Goal: Task Accomplishment & Management: Complete application form

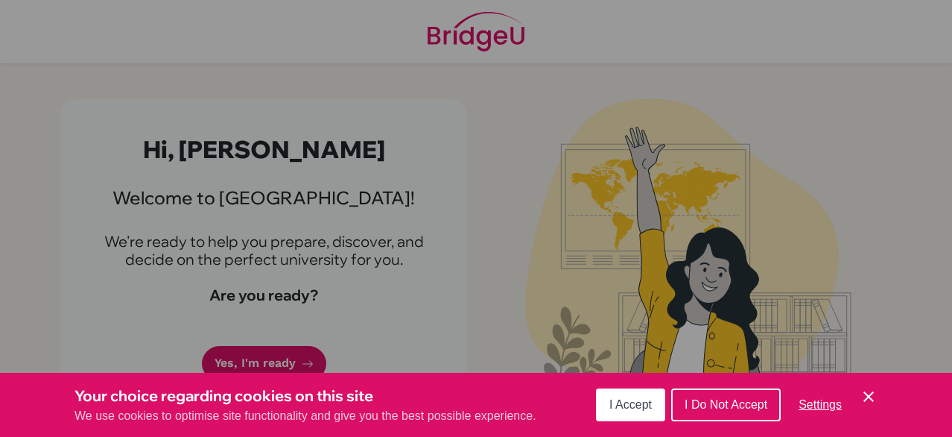
click at [733, 391] on button "I Do Not Accept" at bounding box center [726, 404] width 110 height 33
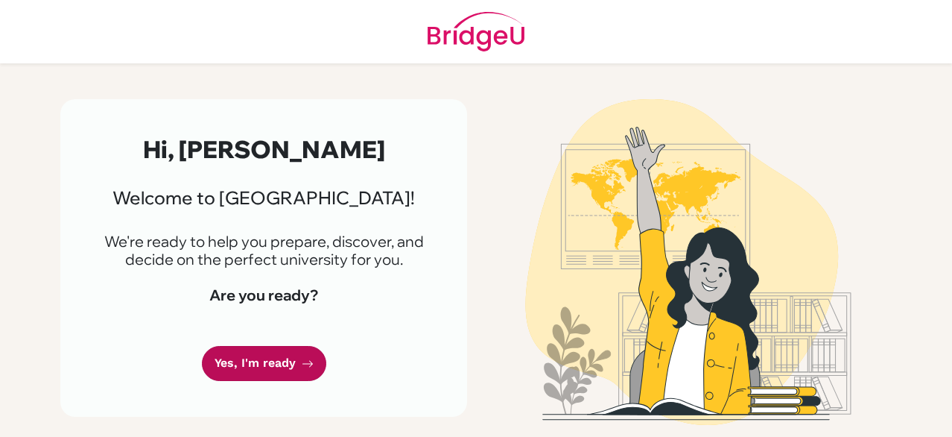
click at [299, 369] on link "Yes, I'm ready" at bounding box center [264, 363] width 124 height 35
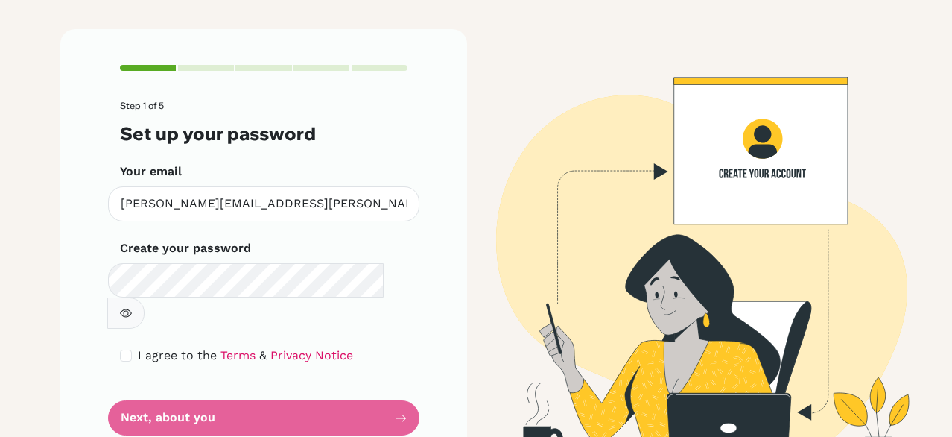
scroll to position [75, 0]
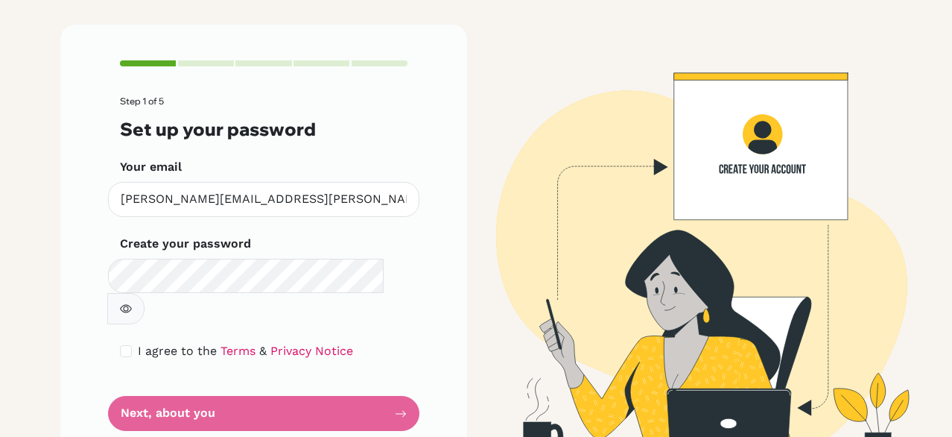
click at [145, 293] on button "button" at bounding box center [125, 308] width 37 height 31
click at [110, 322] on div "Step 1 of 5 Set up your password Your email cichonski.aleksander@uczen.kopernik…" at bounding box center [263, 246] width 407 height 442
click at [123, 345] on input "checkbox" at bounding box center [126, 351] width 12 height 12
checkbox input "true"
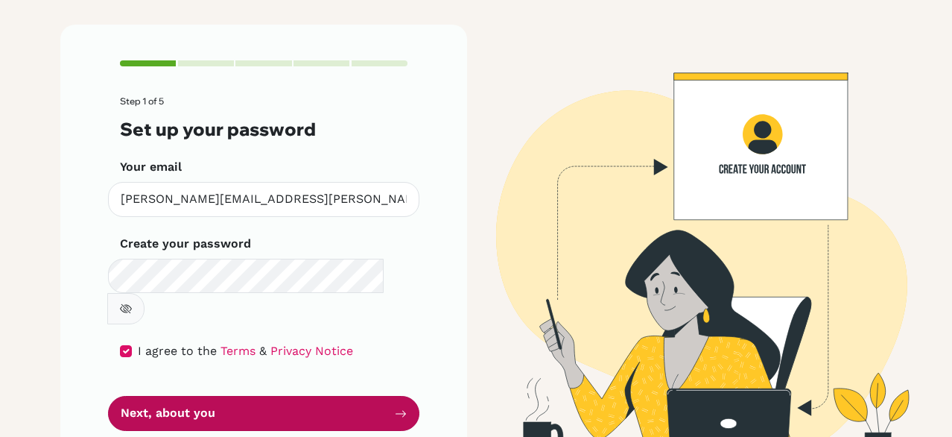
click at [148, 396] on button "Next, about you" at bounding box center [263, 413] width 311 height 35
